Goal: Transaction & Acquisition: Purchase product/service

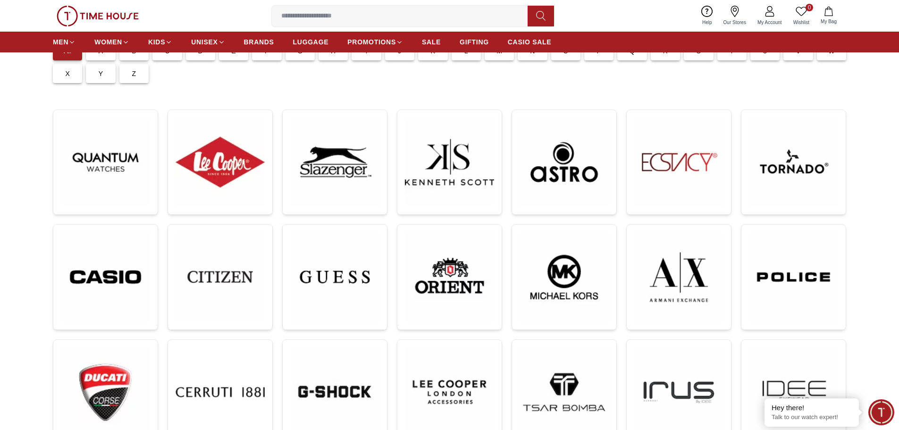
scroll to position [330, 0]
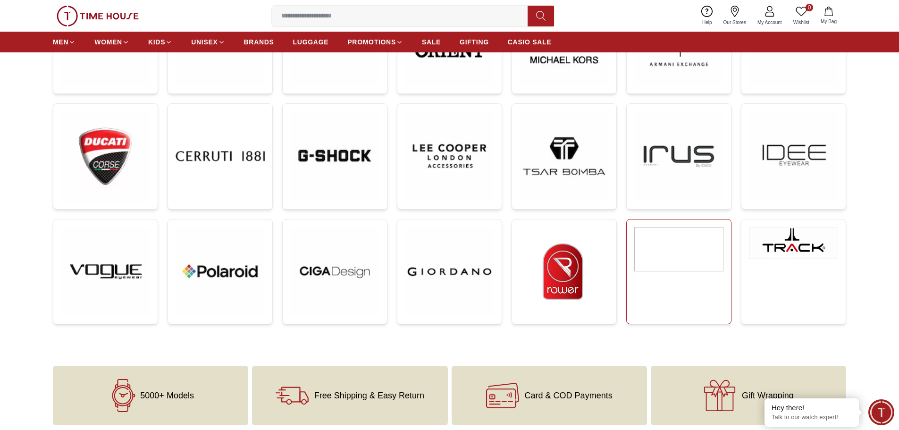
click at [693, 273] on link at bounding box center [678, 271] width 105 height 105
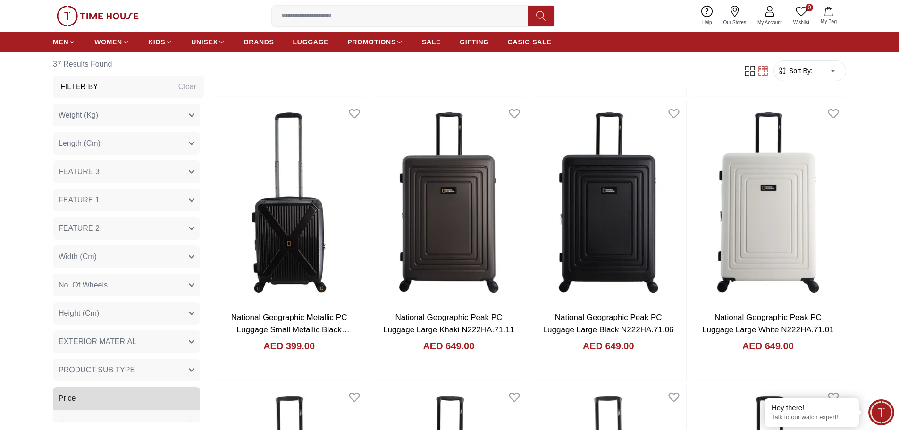
scroll to position [1321, 0]
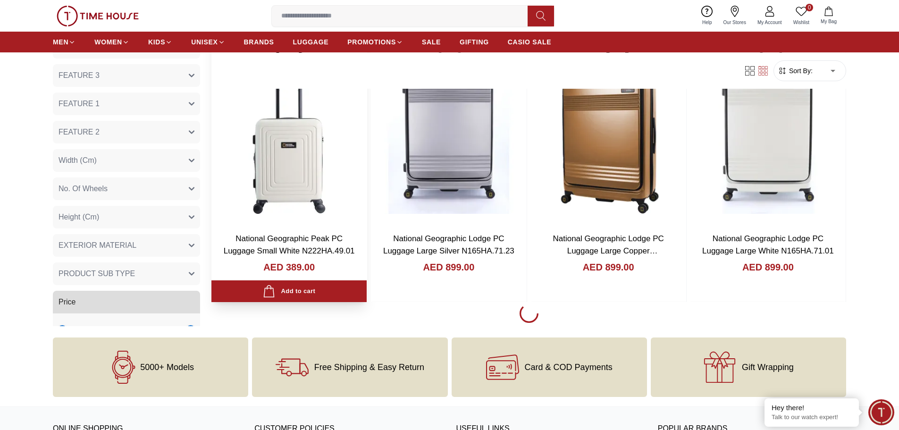
scroll to position [1366, 0]
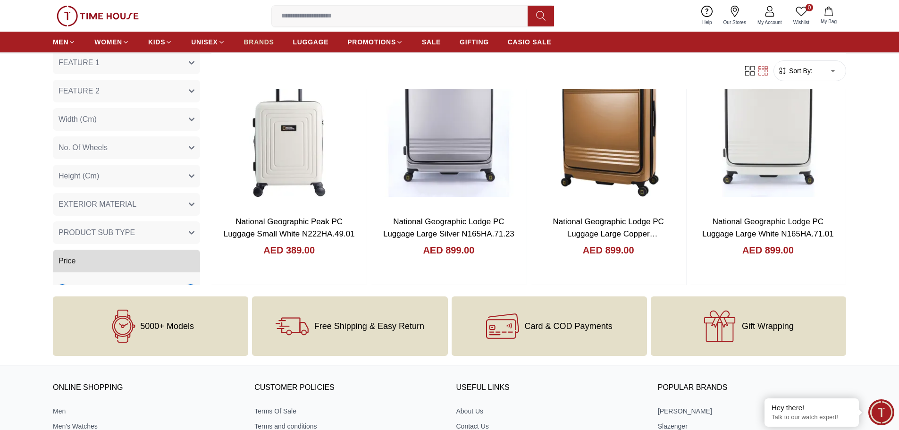
click at [266, 42] on span "BRANDS" at bounding box center [259, 41] width 30 height 9
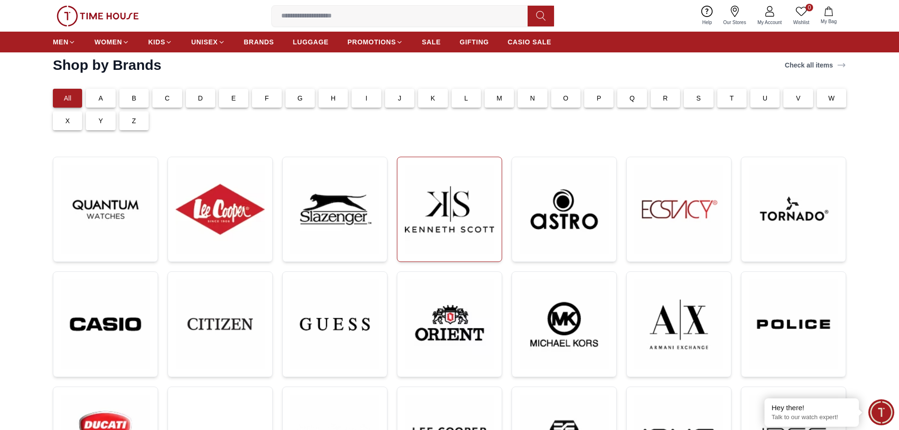
scroll to position [94, 0]
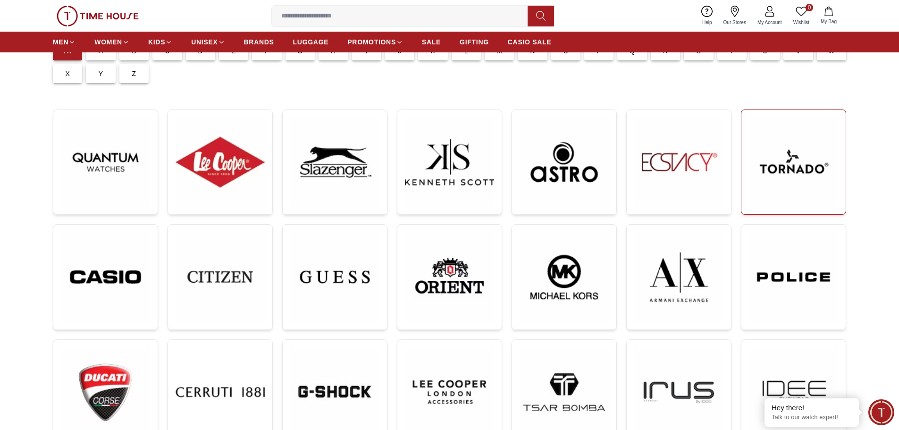
click at [797, 150] on img at bounding box center [793, 161] width 89 height 89
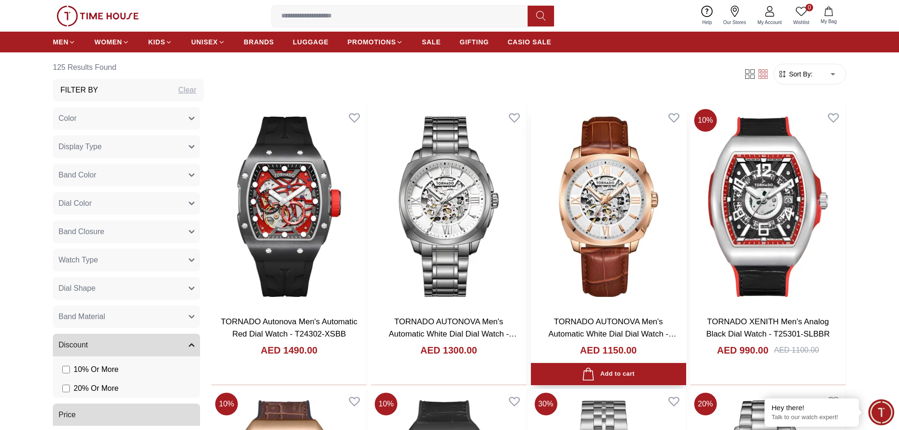
scroll to position [472, 0]
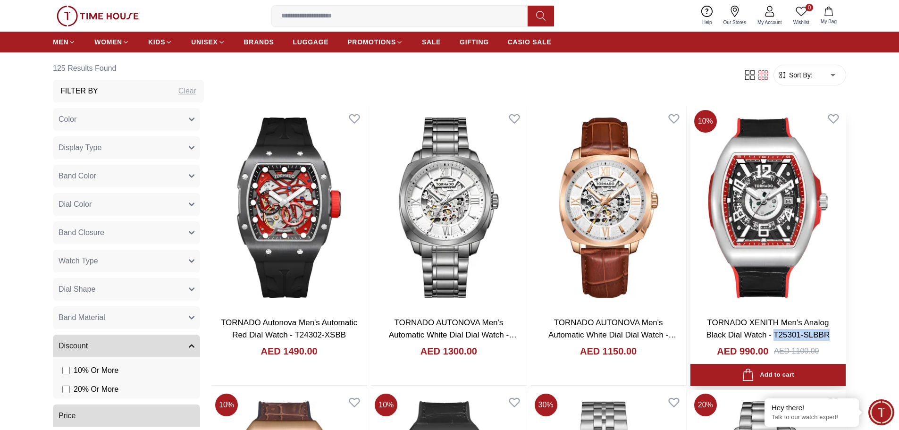
drag, startPoint x: 833, startPoint y: 334, endPoint x: 775, endPoint y: 337, distance: 58.1
click at [775, 337] on h3 "TORNADO XENITH Men's Analog Black Dial Watch - T25301-SLBBR" at bounding box center [768, 329] width 136 height 24
copy link "T25301-SLBBR"
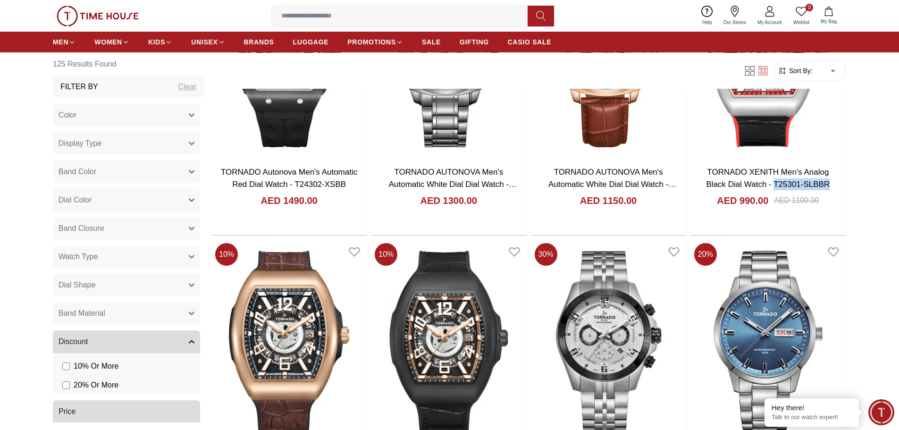
scroll to position [519, 0]
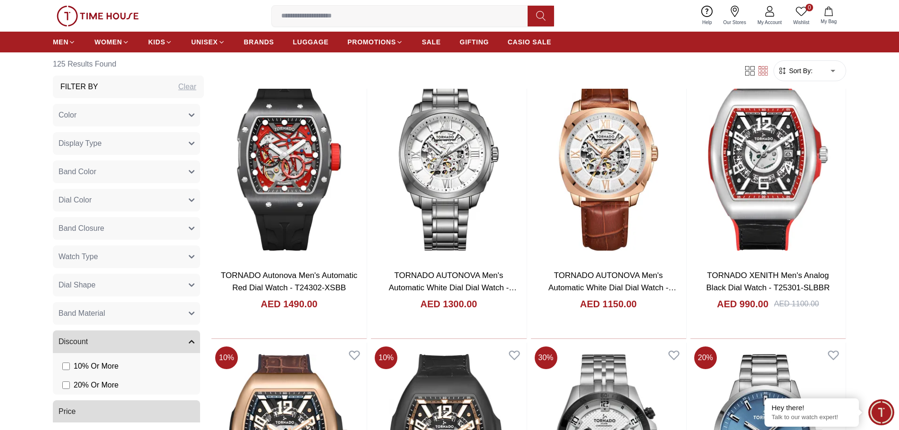
click at [400, 13] on input at bounding box center [403, 16] width 263 height 19
paste input "**********"
type input "**********"
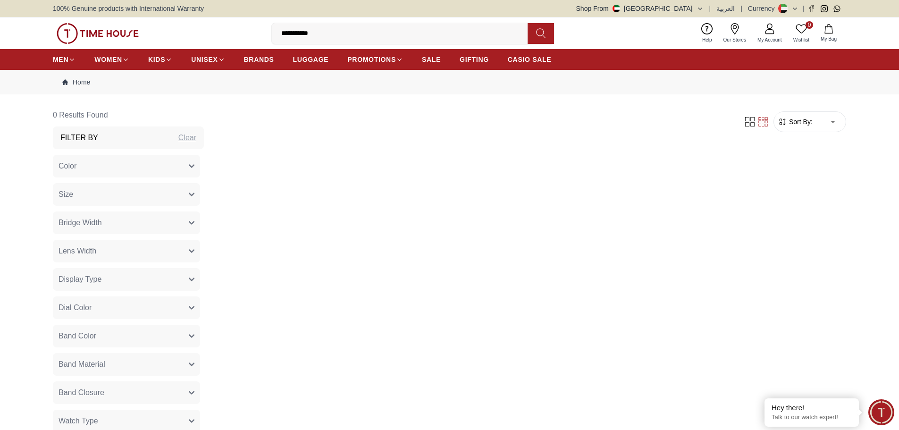
drag, startPoint x: 334, startPoint y: 34, endPoint x: 149, endPoint y: 15, distance: 186.5
click at [152, 16] on body "**********" at bounding box center [449, 412] width 899 height 825
